Goal: Check status: Check status

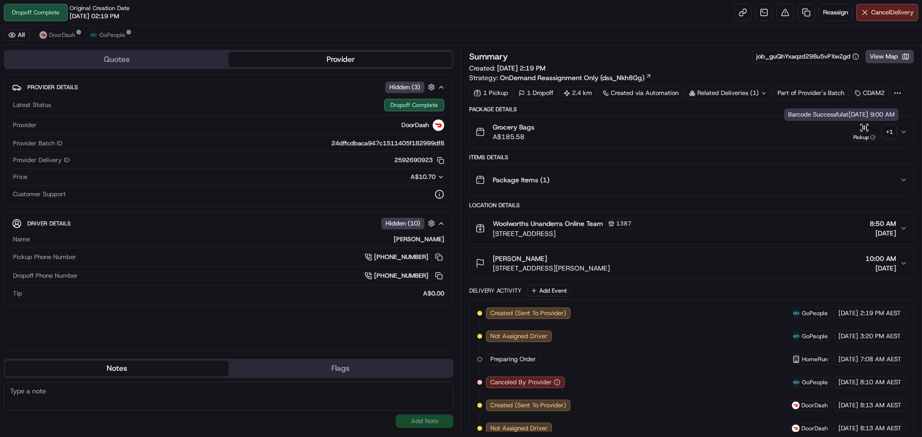
click at [865, 136] on div "Pickup" at bounding box center [864, 137] width 29 height 8
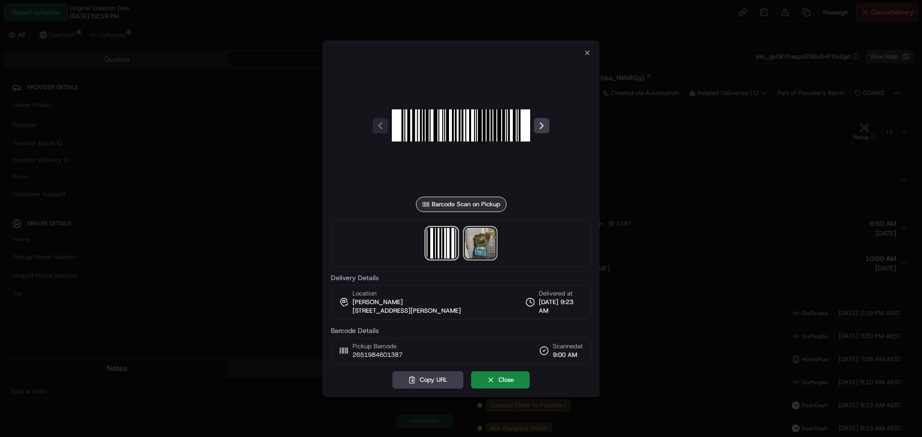
click at [484, 237] on img at bounding box center [480, 243] width 31 height 31
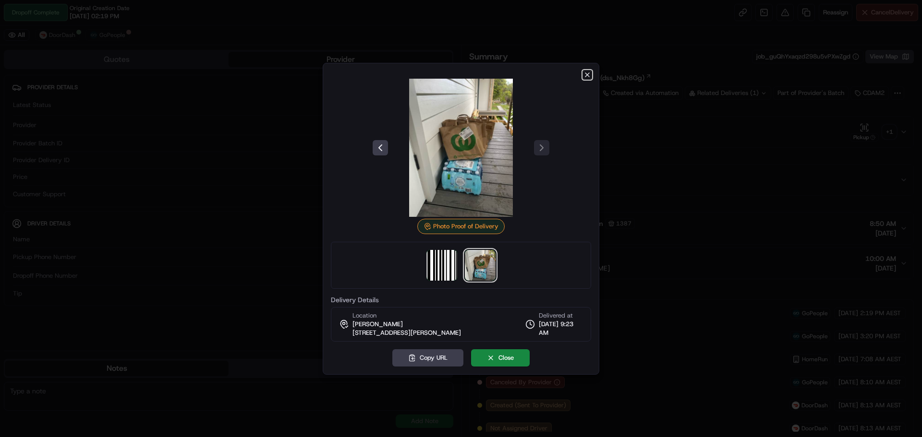
click at [586, 73] on icon "button" at bounding box center [587, 75] width 4 height 4
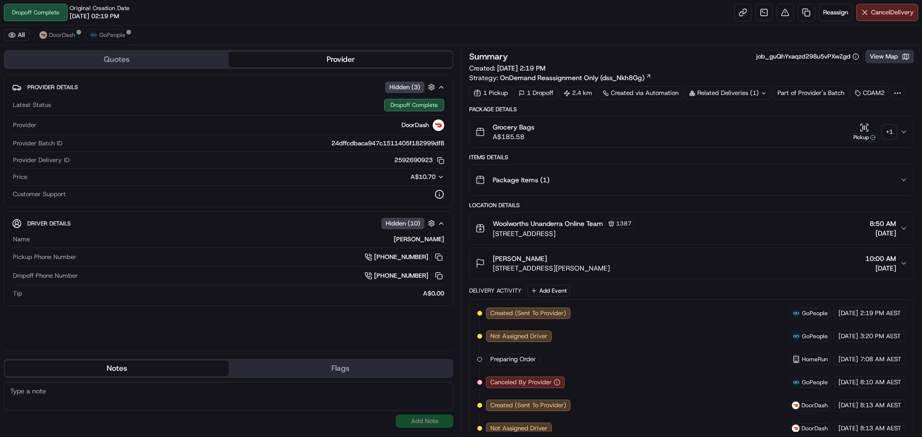
click at [879, 52] on button "View Map" at bounding box center [889, 56] width 48 height 13
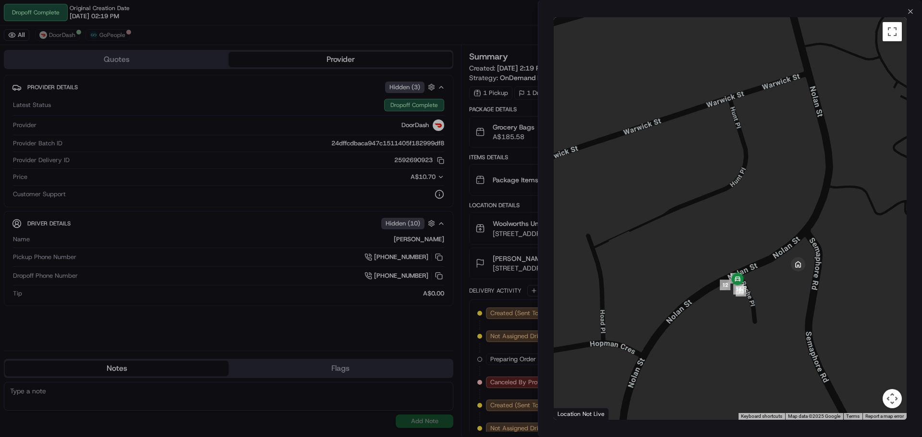
drag, startPoint x: 813, startPoint y: 249, endPoint x: 757, endPoint y: 300, distance: 75.5
click at [757, 300] on div at bounding box center [730, 218] width 353 height 403
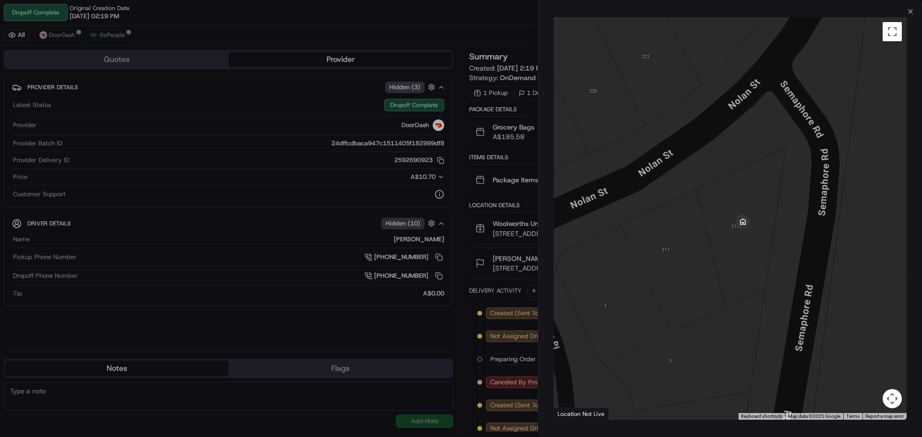
drag, startPoint x: 774, startPoint y: 238, endPoint x: 638, endPoint y: 240, distance: 136.4
click at [638, 240] on div at bounding box center [730, 218] width 353 height 403
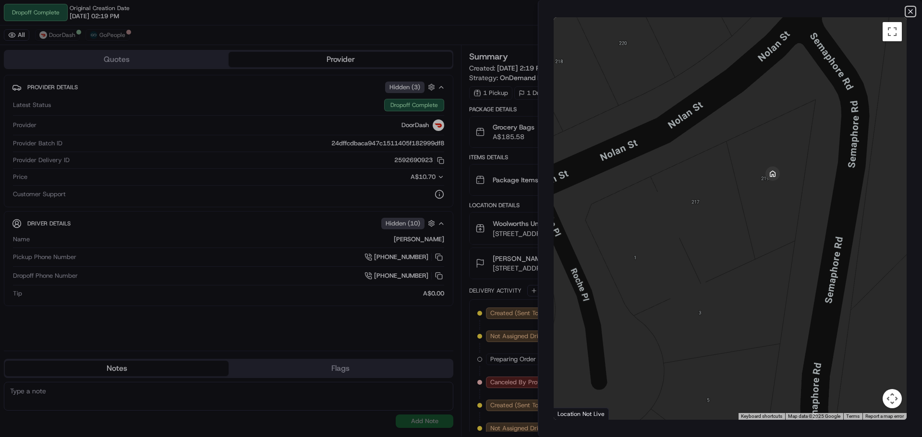
click at [910, 10] on icon "button" at bounding box center [910, 12] width 8 height 8
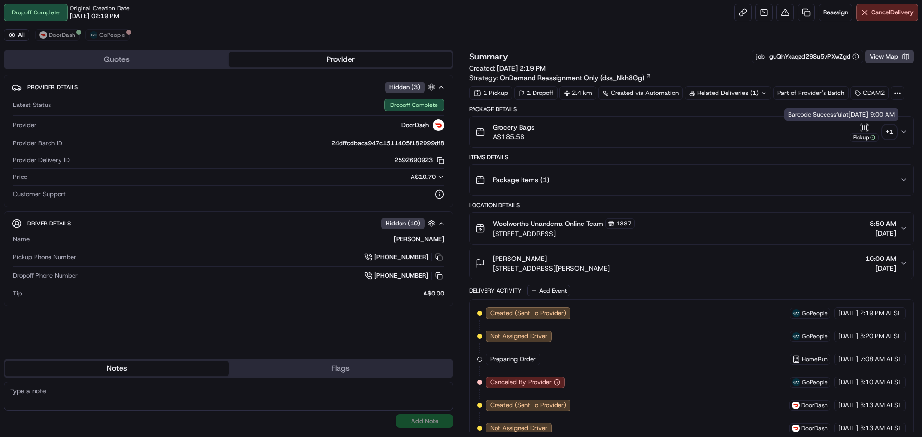
click at [864, 128] on icon "button" at bounding box center [864, 127] width 0 height 4
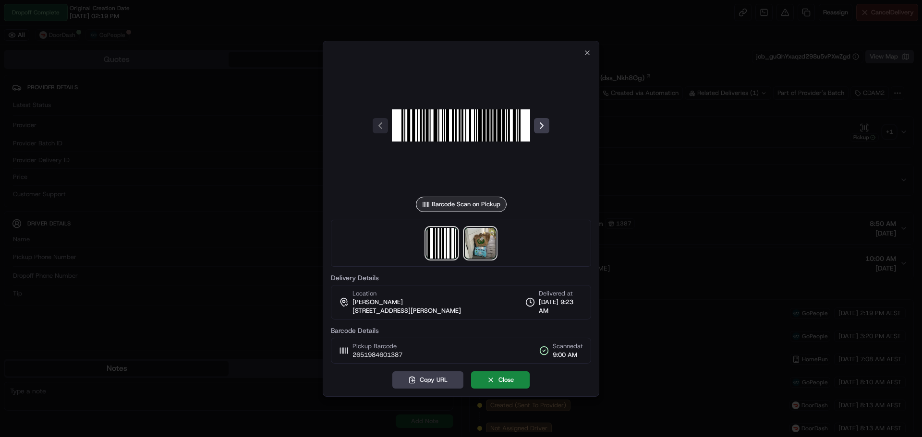
click at [485, 242] on img at bounding box center [480, 243] width 31 height 31
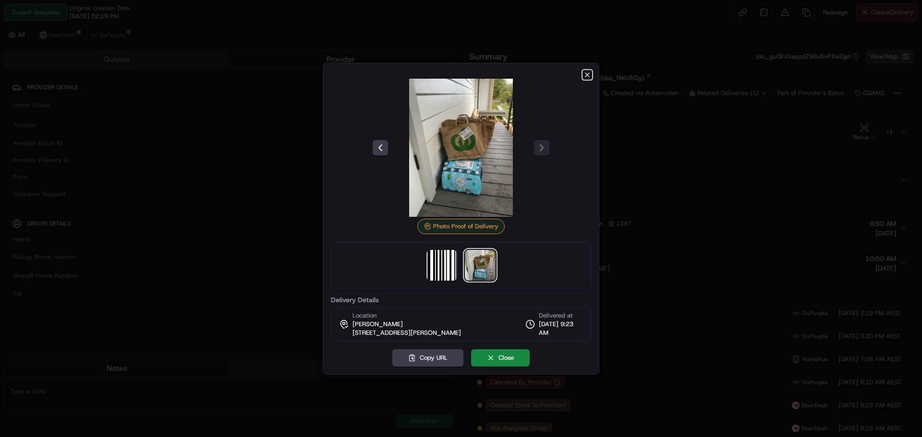
click at [590, 72] on icon "button" at bounding box center [587, 75] width 8 height 8
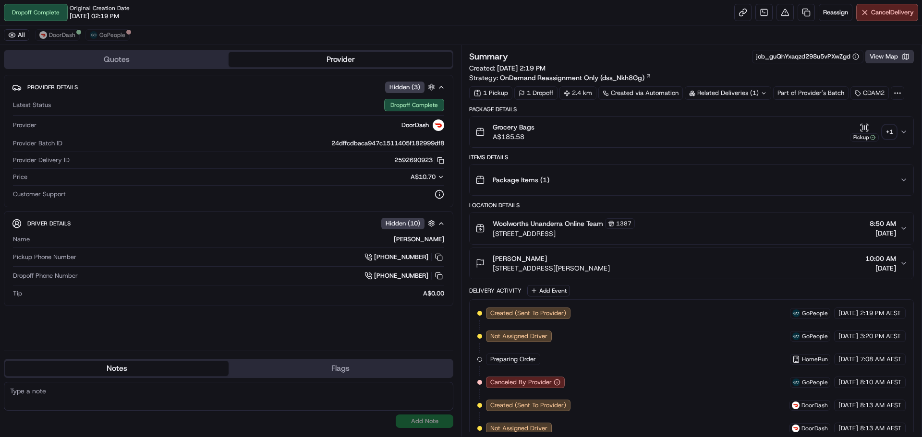
click at [886, 58] on button "View Map" at bounding box center [889, 56] width 48 height 13
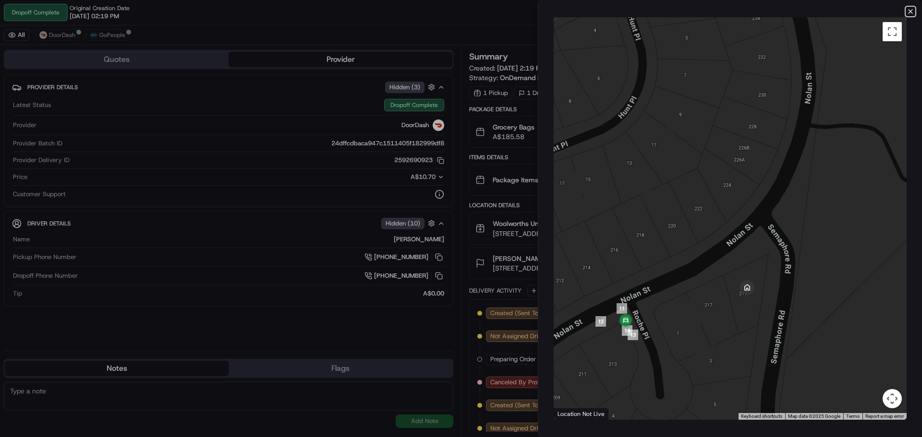
click at [913, 9] on icon "button" at bounding box center [910, 12] width 8 height 8
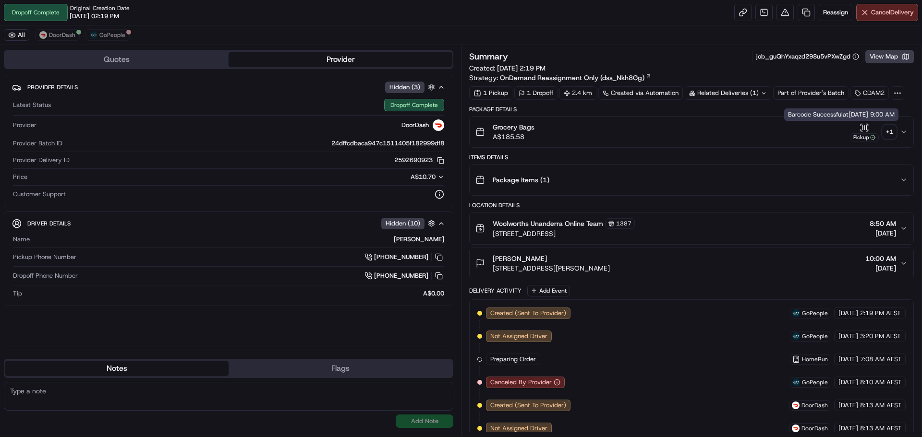
click at [863, 131] on icon "button" at bounding box center [864, 128] width 10 height 10
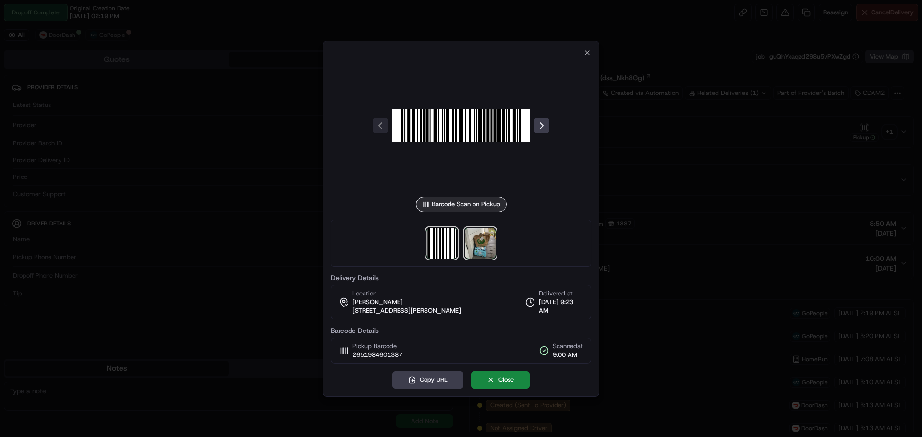
click at [483, 242] on img at bounding box center [480, 243] width 31 height 31
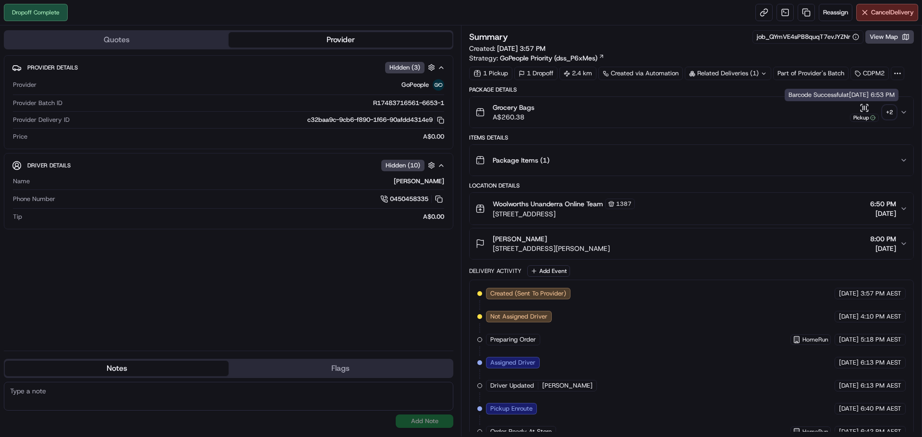
click at [868, 110] on icon "button" at bounding box center [866, 110] width 1 height 1
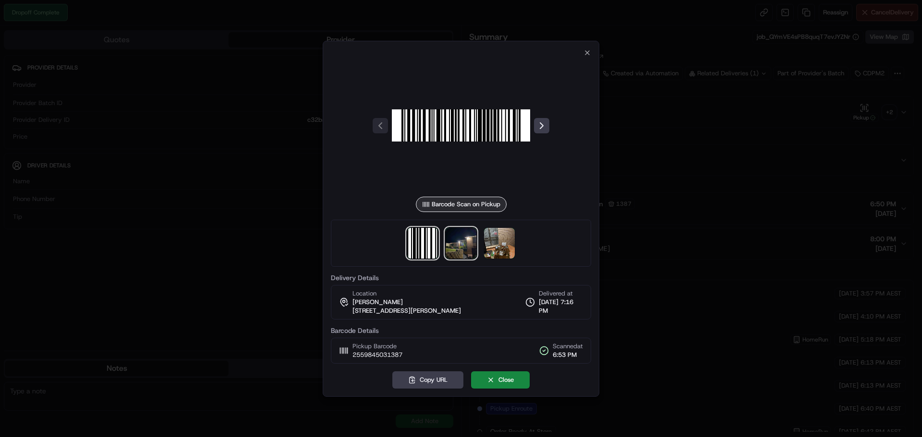
click at [457, 255] on img at bounding box center [461, 243] width 31 height 31
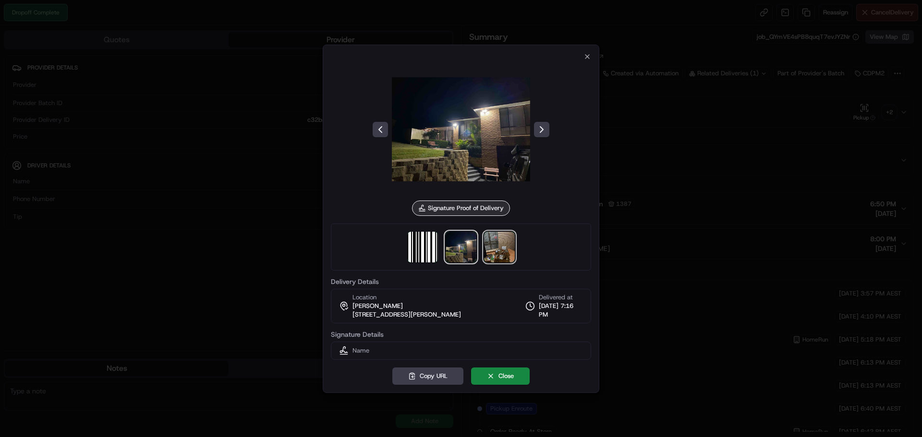
click at [505, 241] on img at bounding box center [499, 247] width 31 height 31
